Goal: Check status

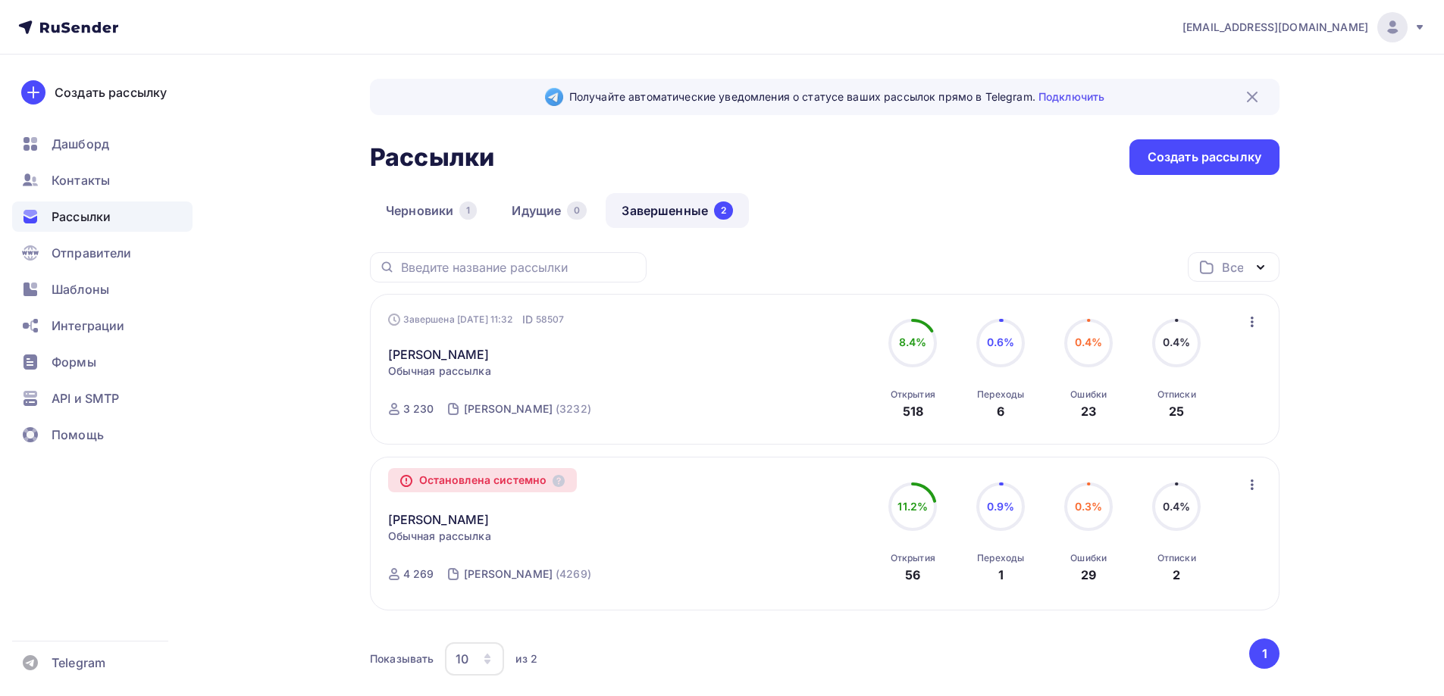
scroll to position [97, 0]
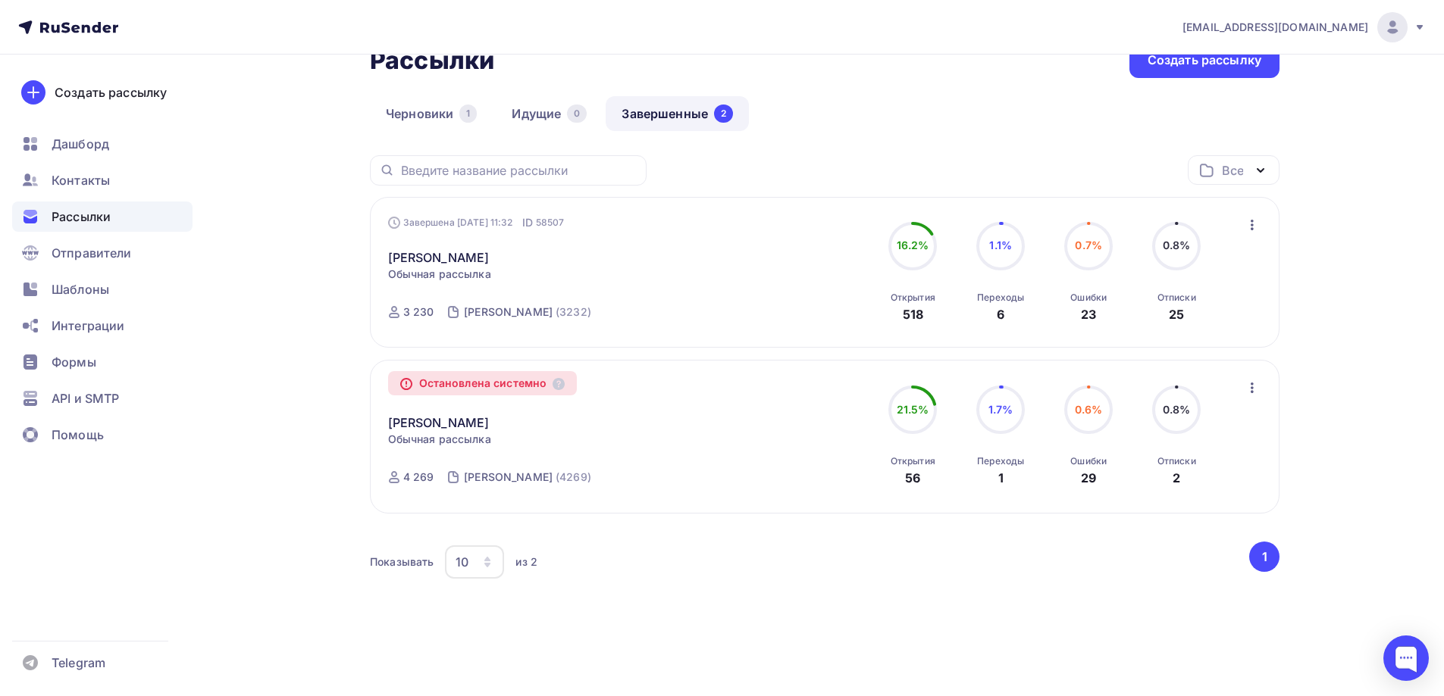
click at [1343, 242] on div "[EMAIL_ADDRESS][DOMAIN_NAME] Аккаунт Тарифы Выйти Создать рассылку [GEOGRAPHIC_…" at bounding box center [722, 299] width 1444 height 793
click at [102, 293] on span "Шаблоны" at bounding box center [81, 289] width 58 height 18
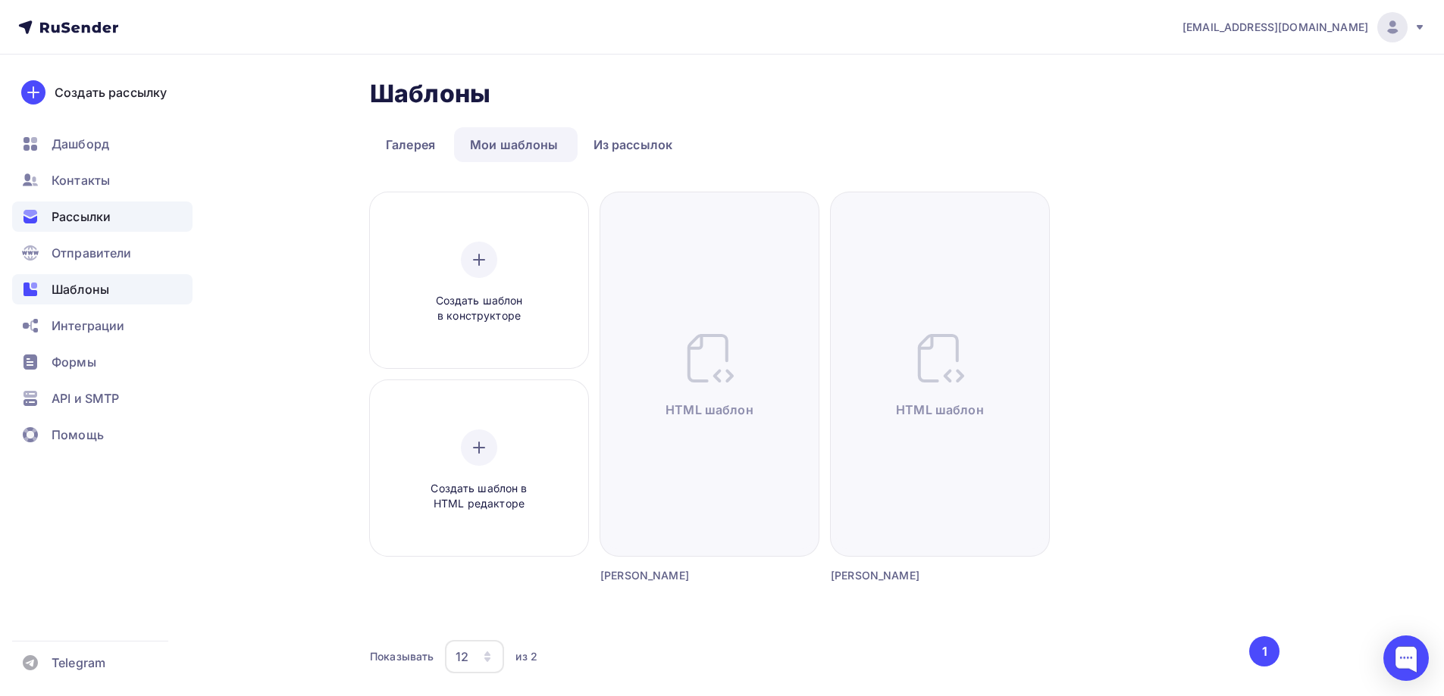
click at [89, 209] on span "Рассылки" at bounding box center [81, 217] width 59 height 18
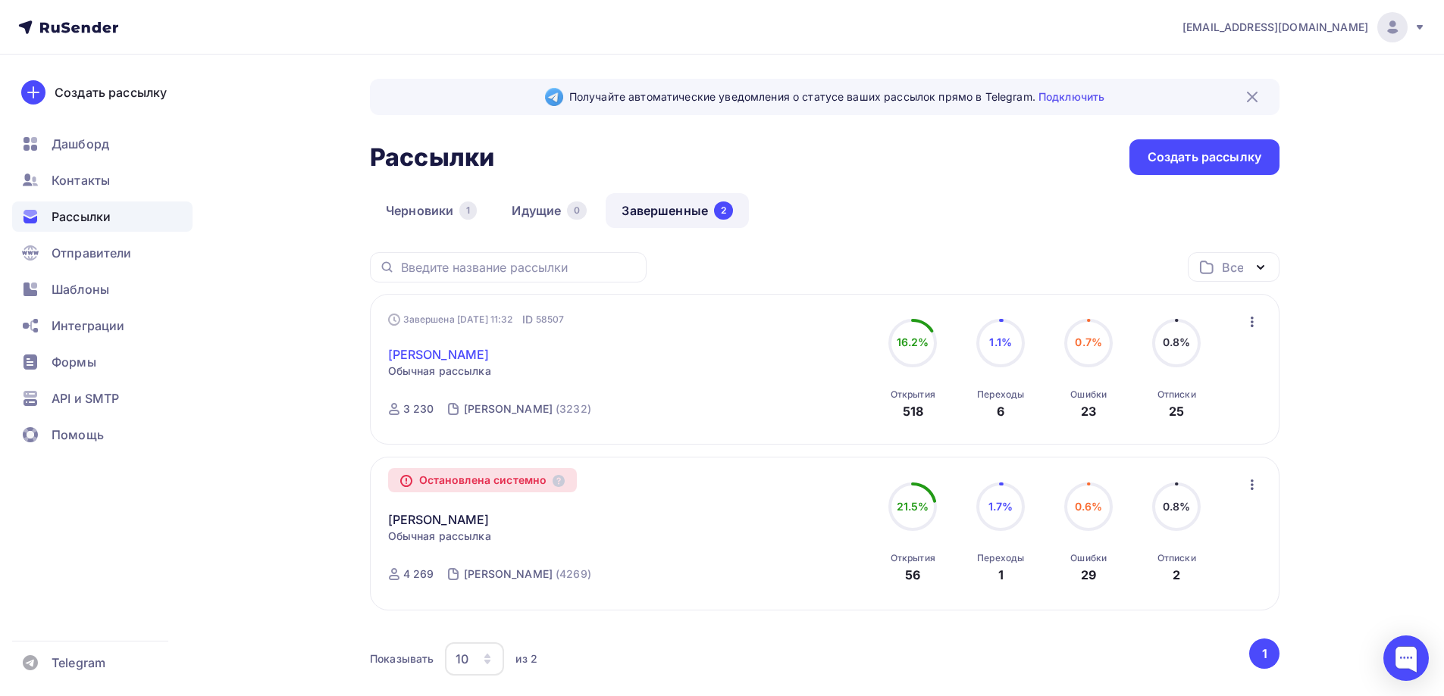
click at [465, 355] on link "[PERSON_NAME]" at bounding box center [439, 355] width 102 height 18
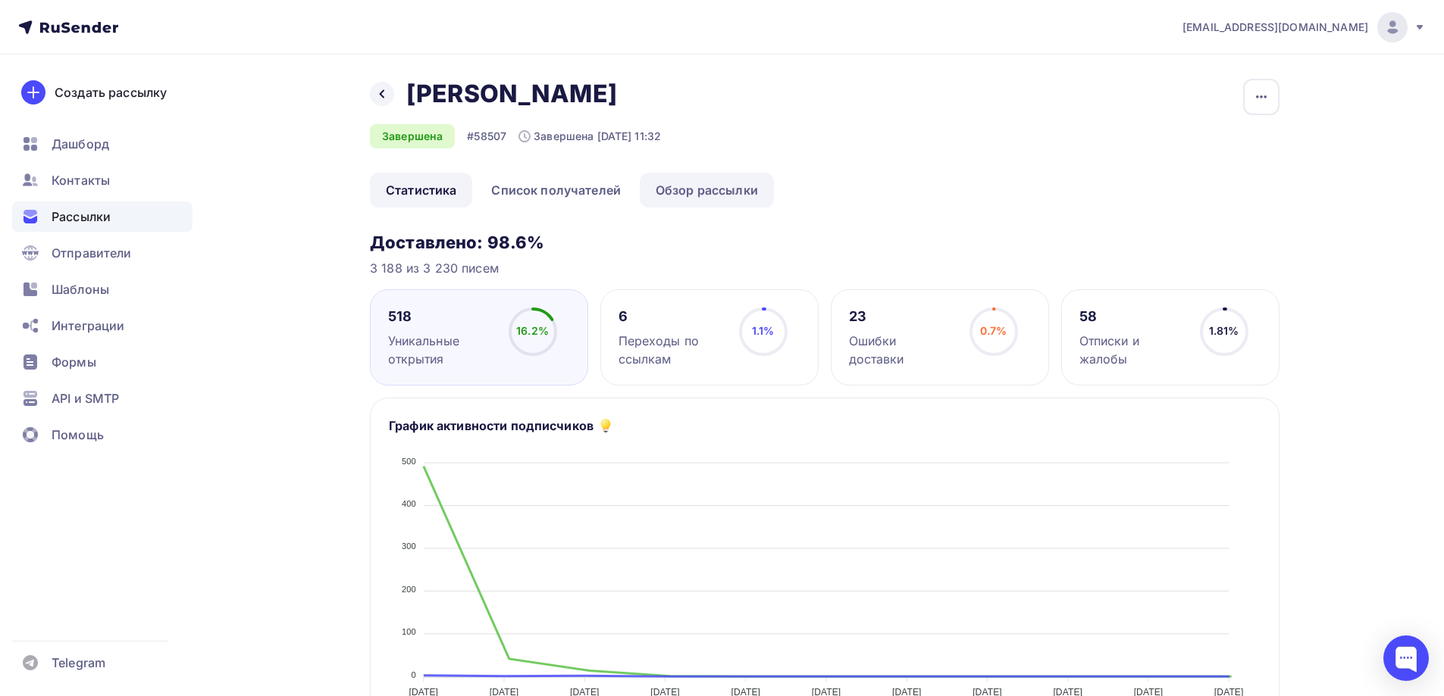
click at [713, 188] on link "Обзор рассылки" at bounding box center [707, 190] width 134 height 35
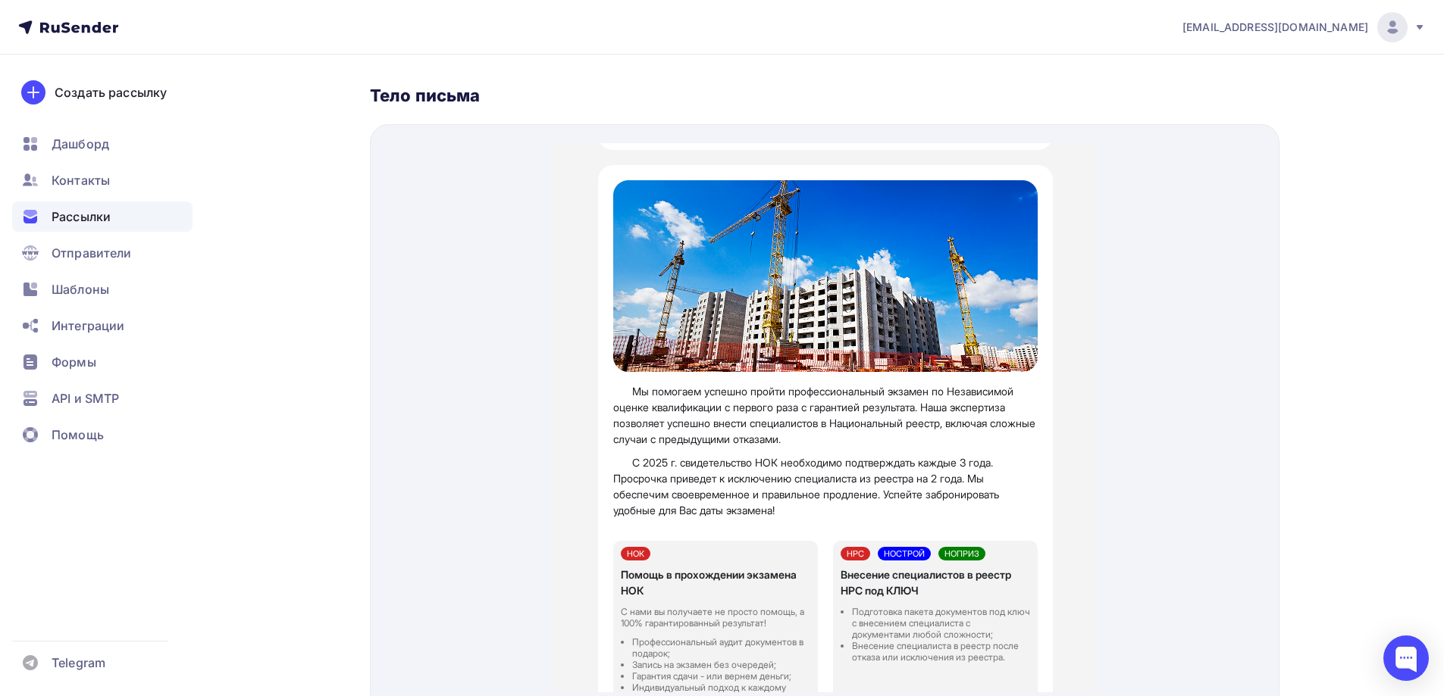
scroll to position [379, 0]
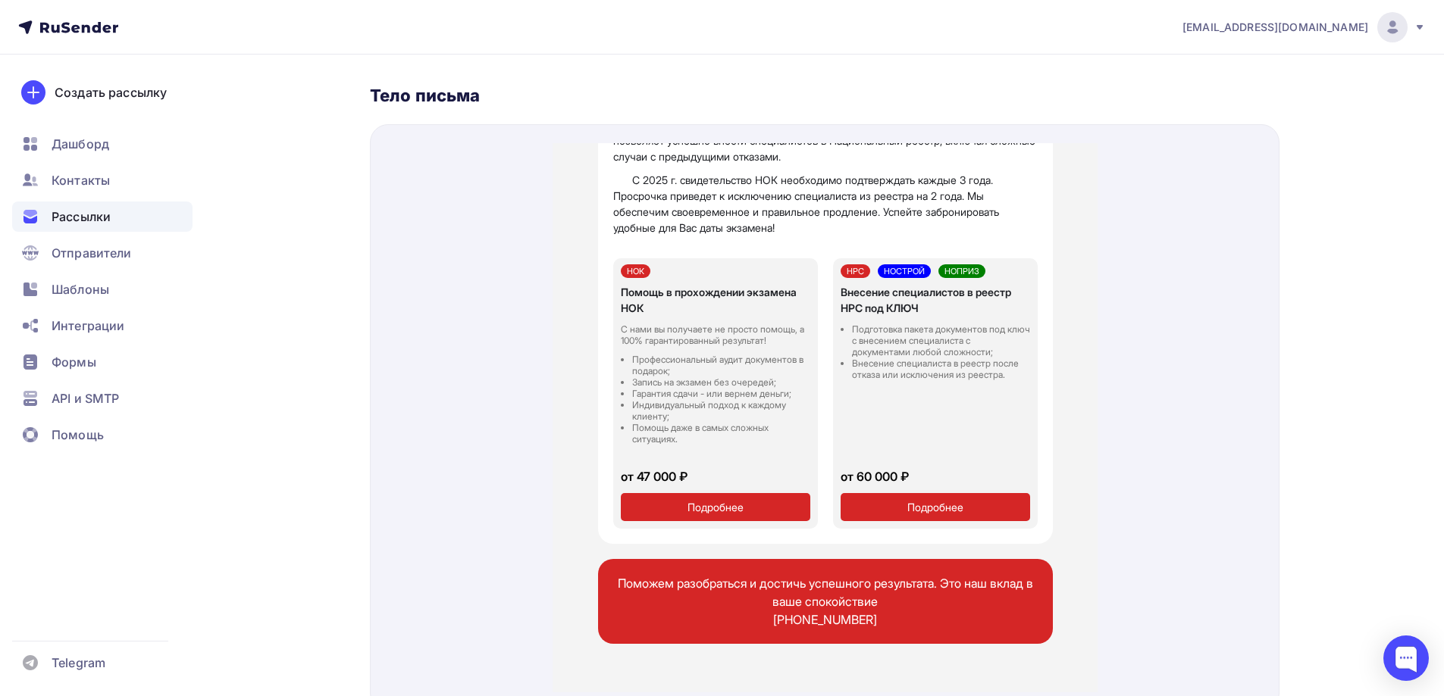
click at [681, 503] on link "Подробнее" at bounding box center [714, 489] width 189 height 28
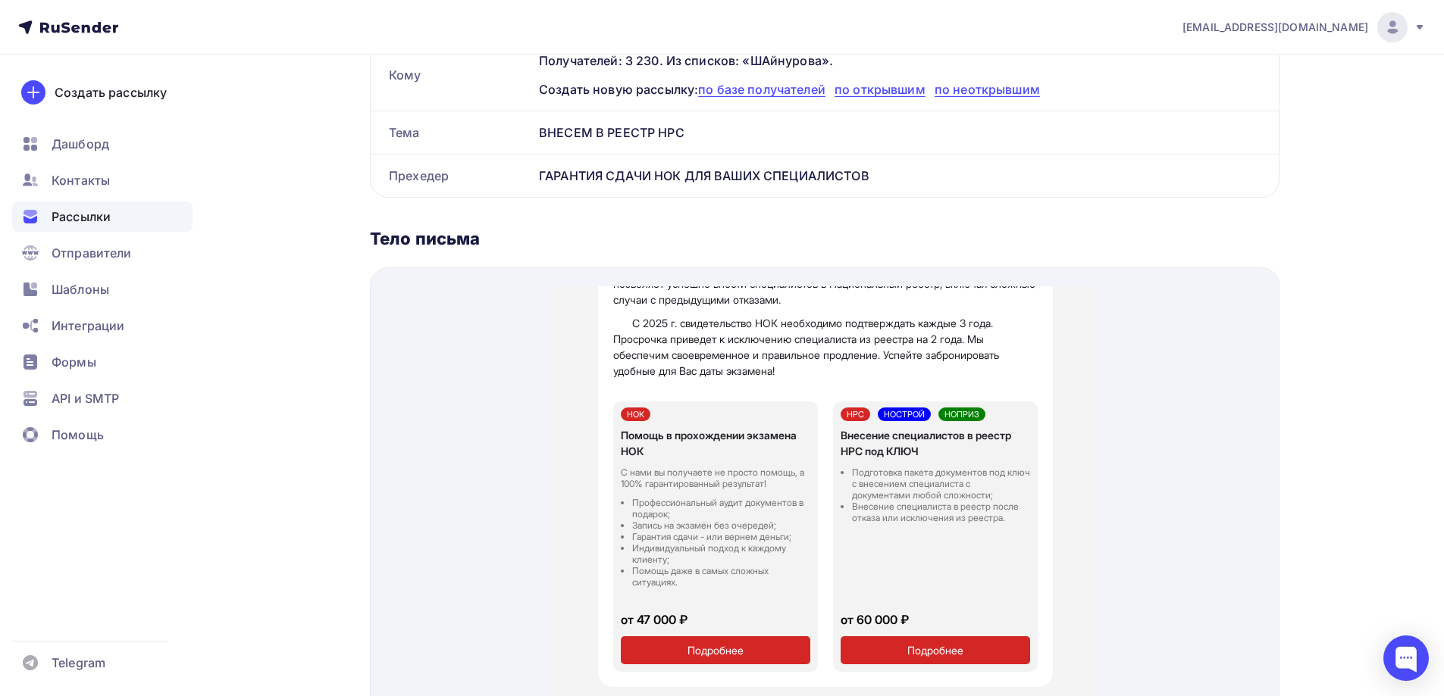
scroll to position [335, 0]
